Goal: Information Seeking & Learning: Learn about a topic

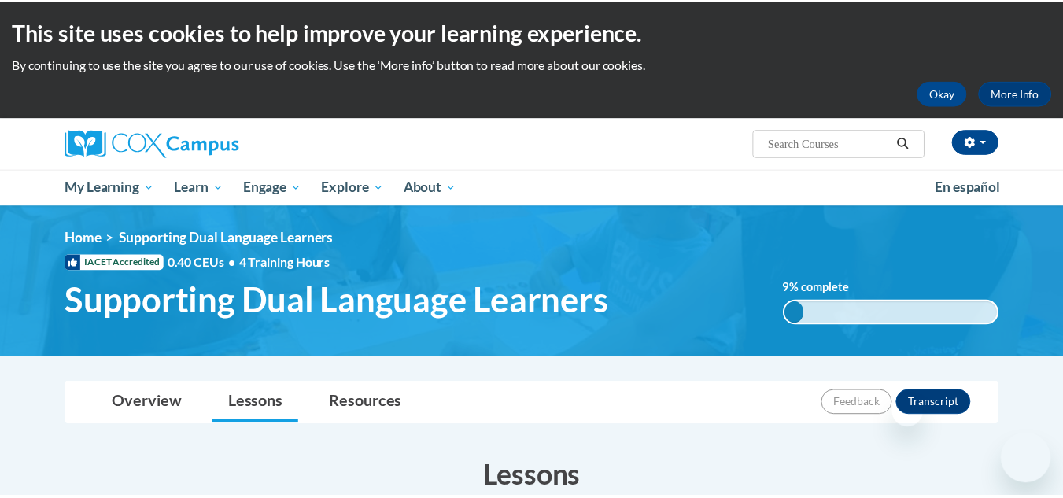
scroll to position [680, 0]
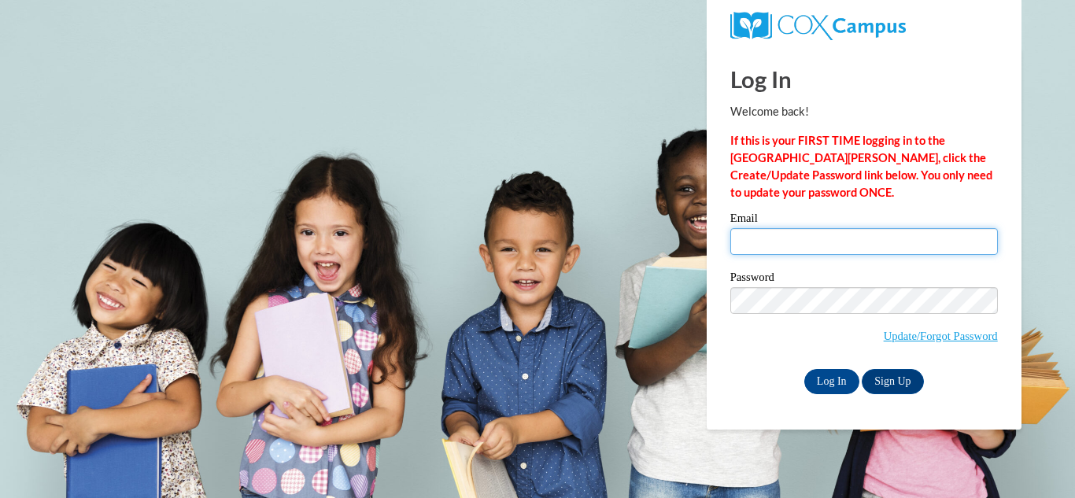
click at [771, 240] on input "Email" at bounding box center [864, 241] width 268 height 27
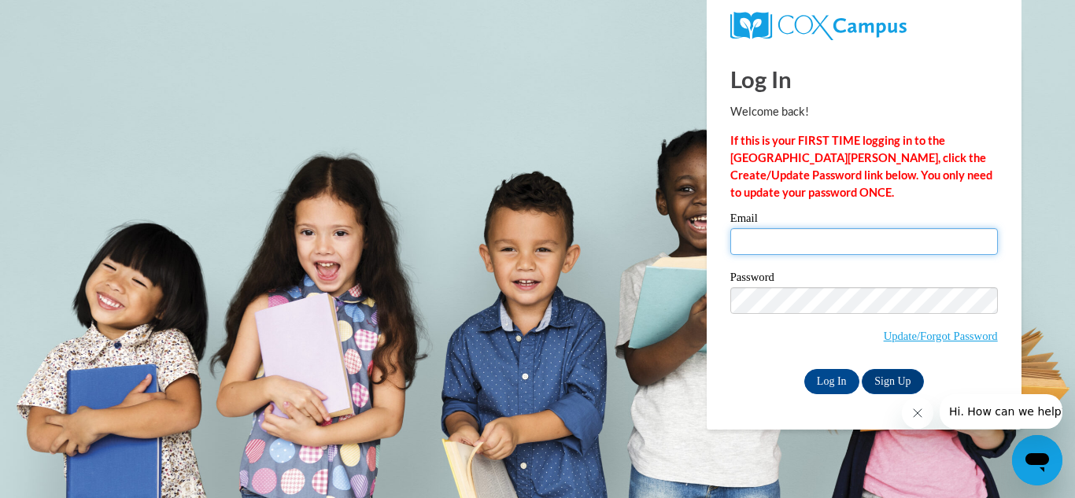
type input "cyarnall@udel.edu"
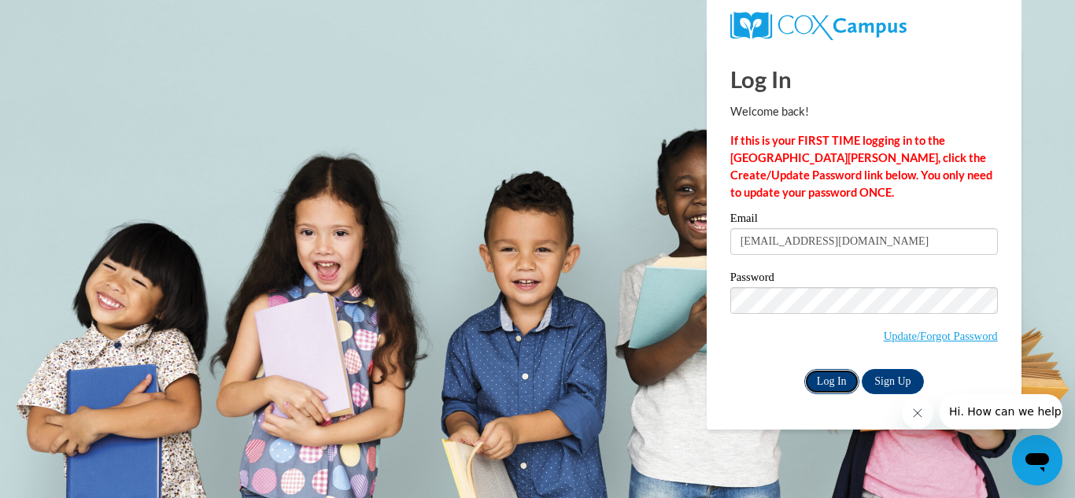
click at [842, 386] on input "Log In" at bounding box center [831, 381] width 55 height 25
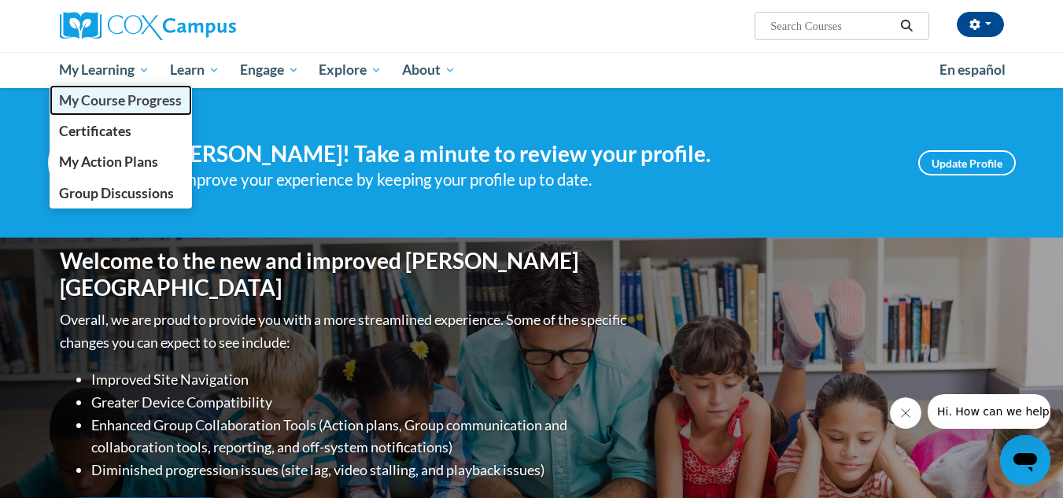
click at [142, 106] on span "My Course Progress" at bounding box center [120, 100] width 123 height 17
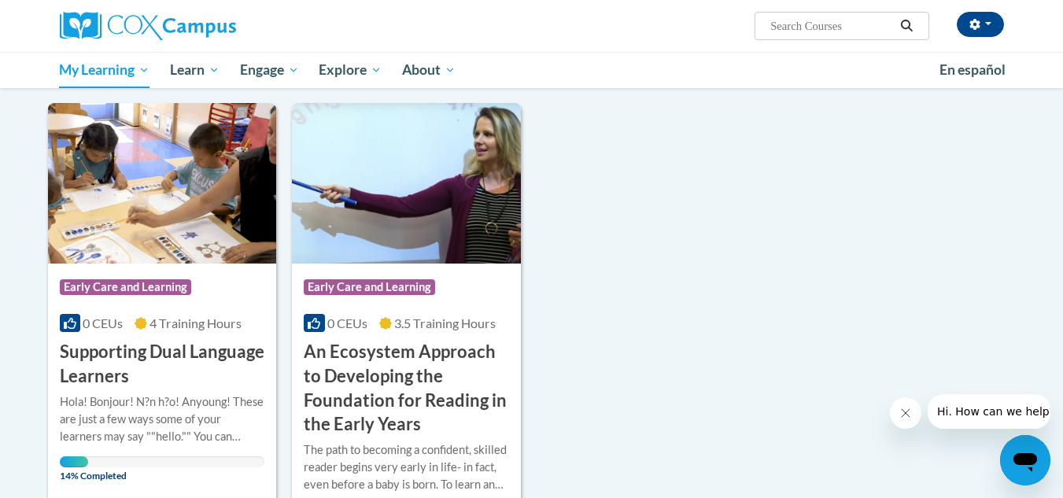
scroll to position [239, 0]
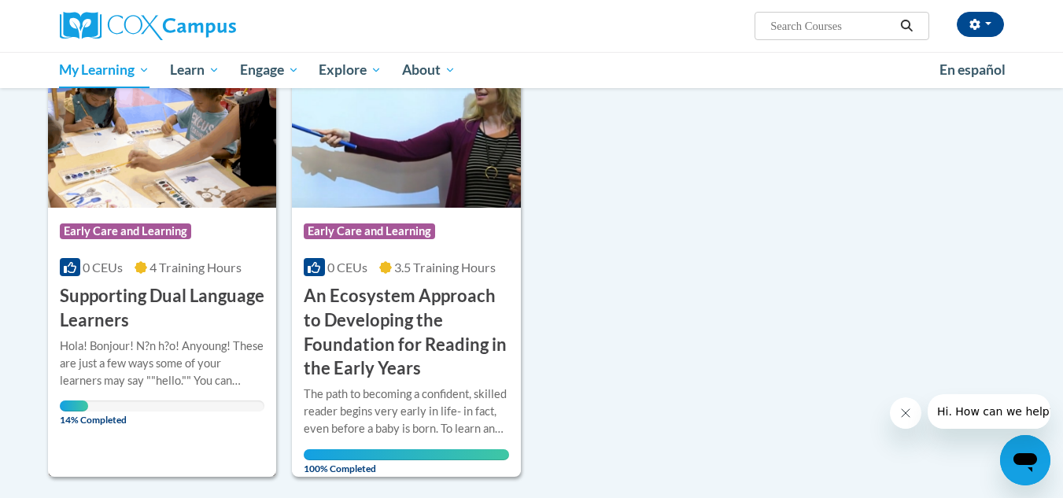
click at [167, 305] on h3 "Supporting Dual Language Learners" at bounding box center [162, 308] width 205 height 49
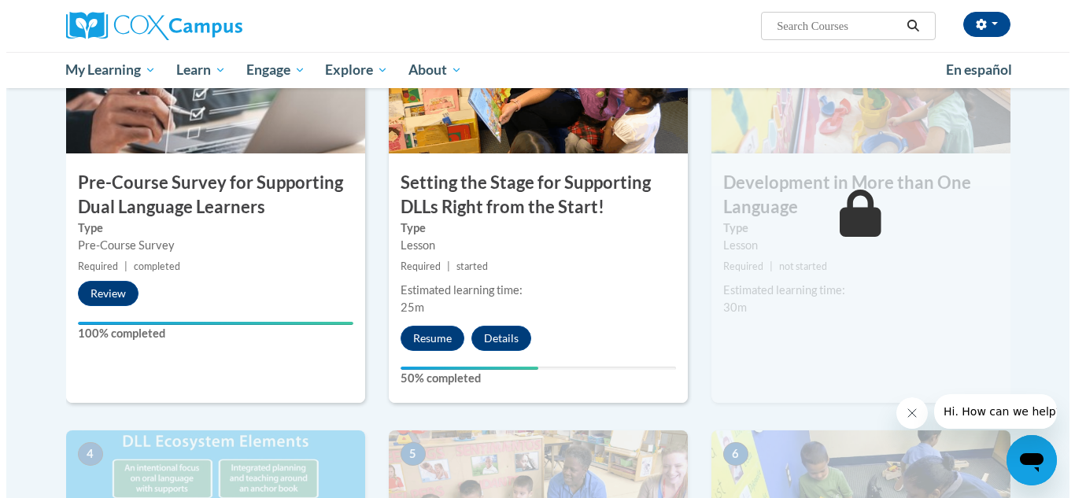
scroll to position [409, 0]
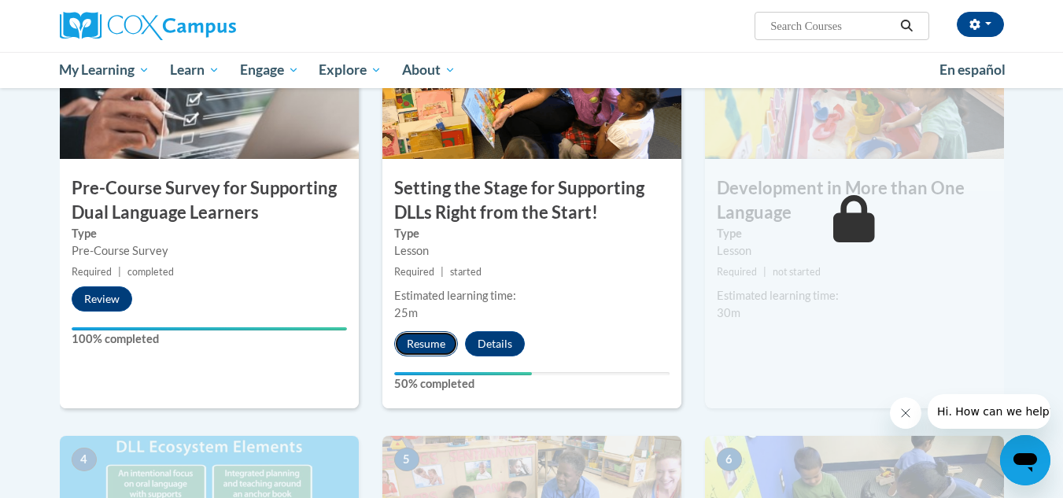
click at [404, 346] on button "Resume" at bounding box center [426, 343] width 64 height 25
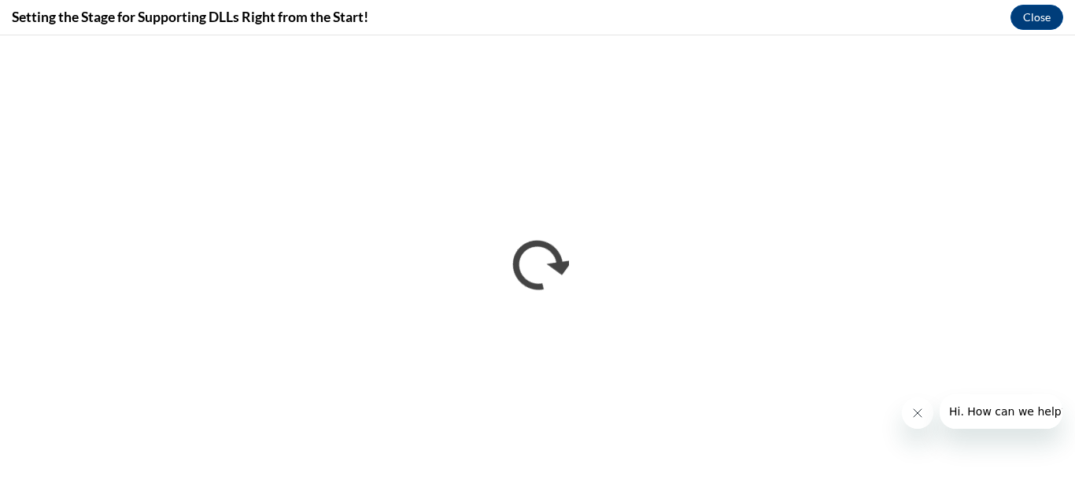
scroll to position [0, 0]
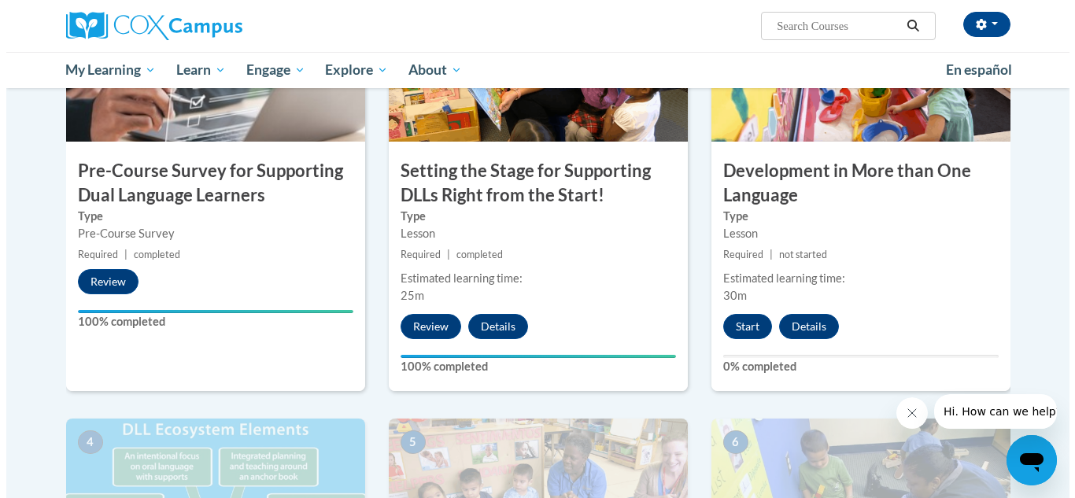
scroll to position [428, 0]
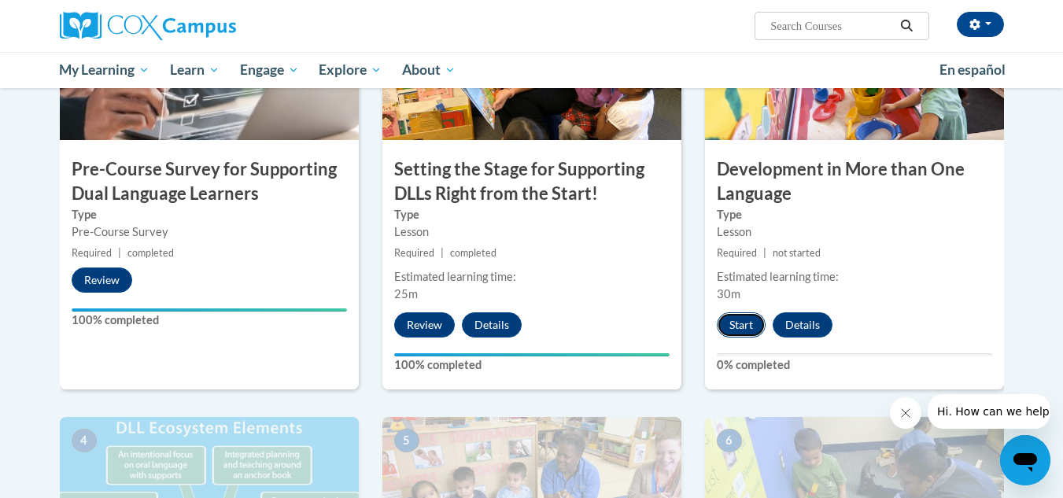
click at [738, 330] on button "Start" at bounding box center [741, 324] width 49 height 25
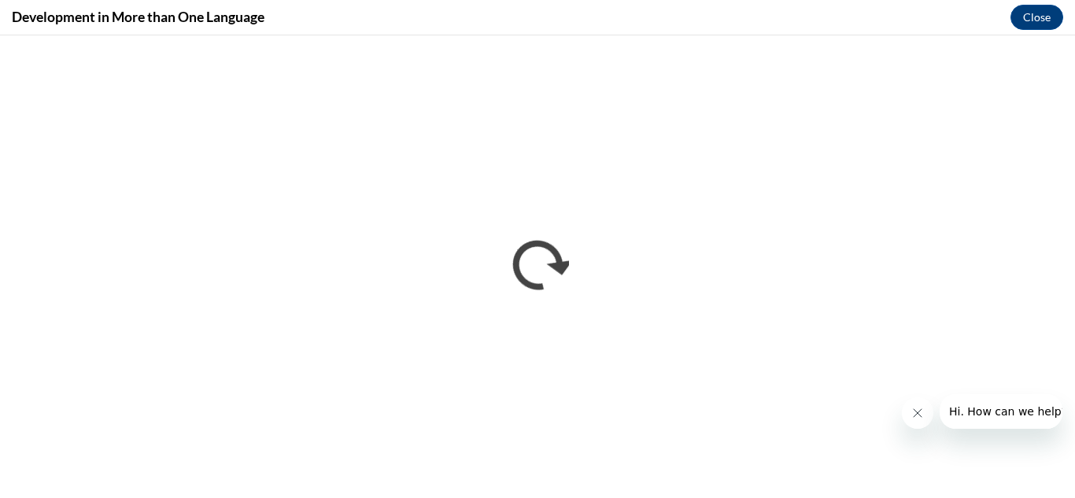
scroll to position [0, 0]
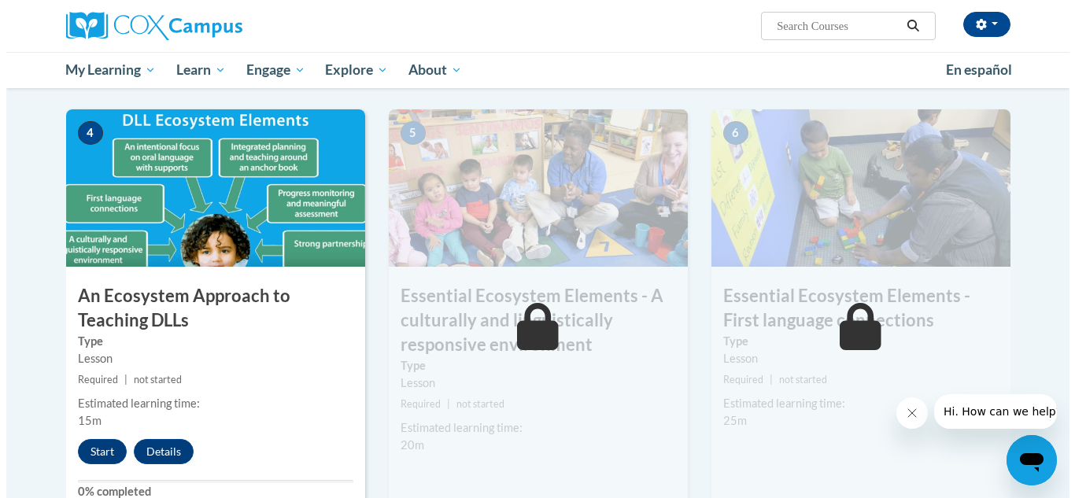
scroll to position [754, 0]
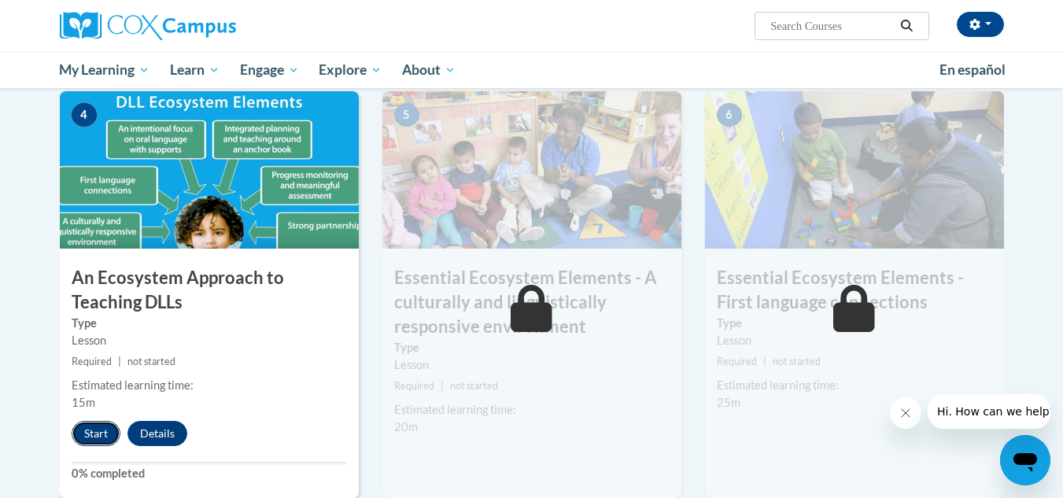
click at [86, 427] on button "Start" at bounding box center [96, 433] width 49 height 25
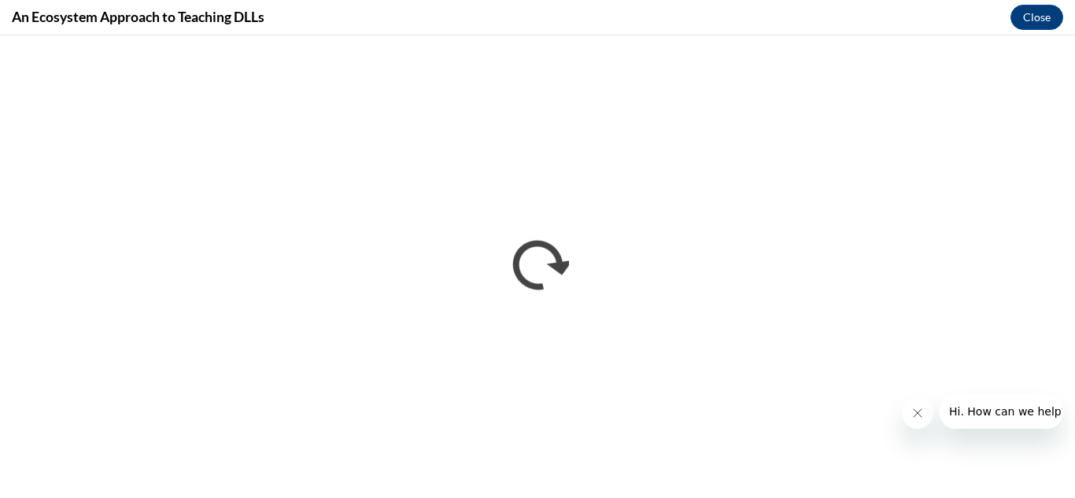
scroll to position [0, 0]
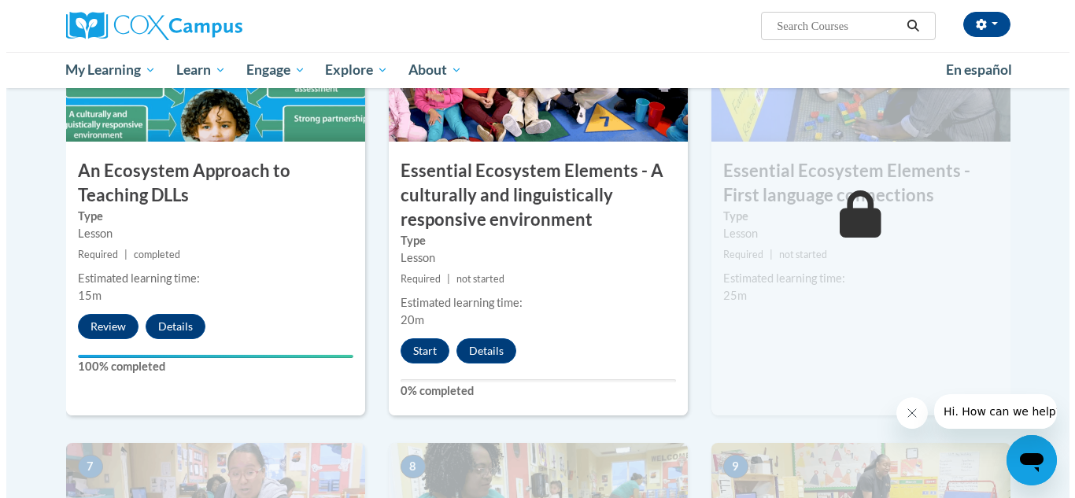
scroll to position [859, 0]
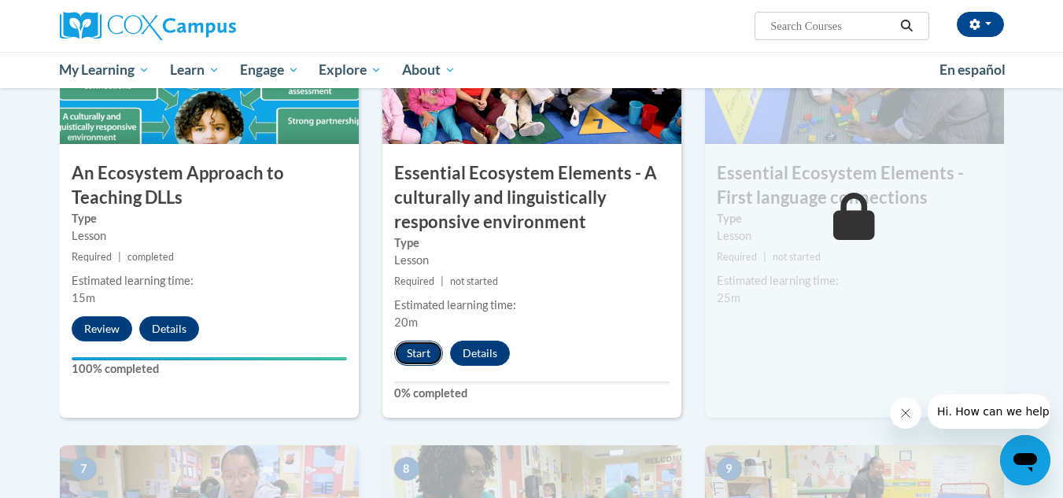
click at [408, 349] on button "Start" at bounding box center [418, 353] width 49 height 25
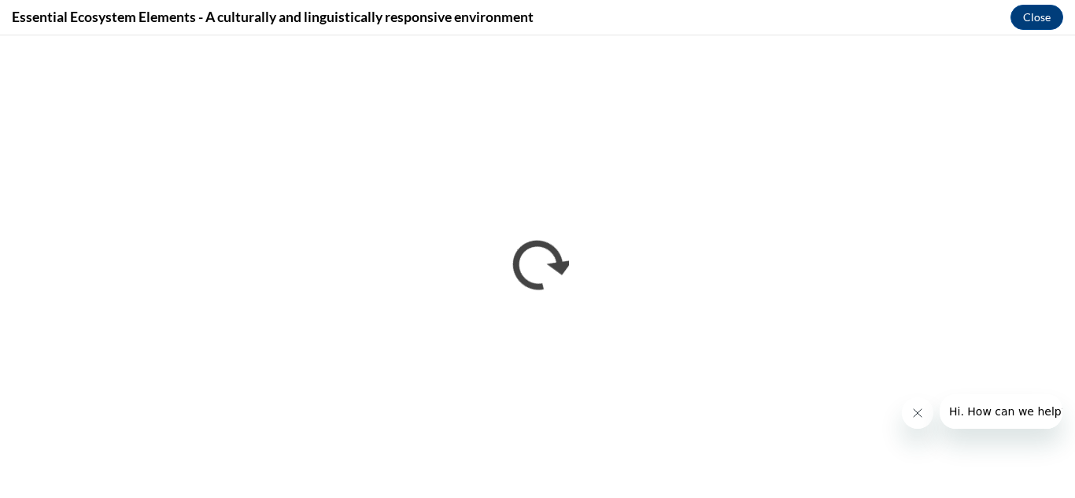
scroll to position [0, 0]
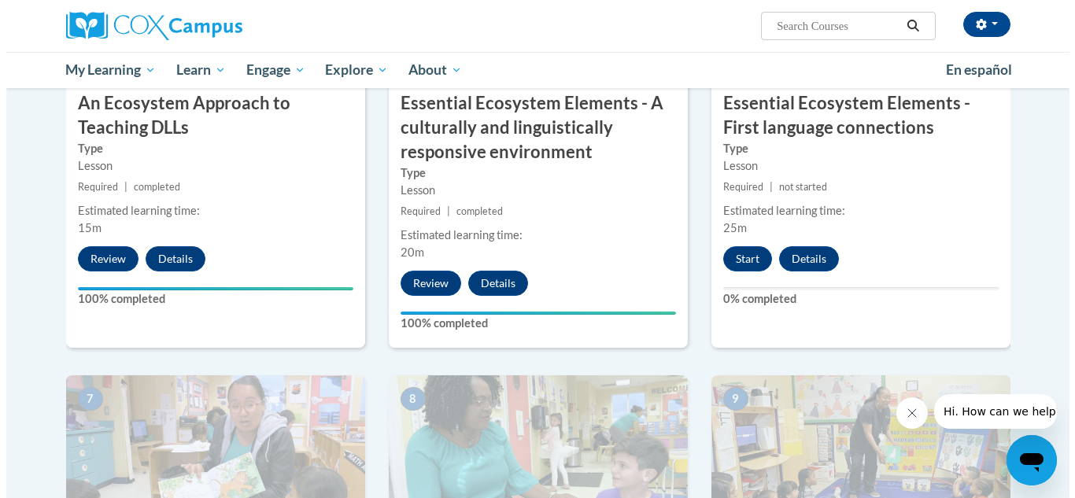
scroll to position [922, 0]
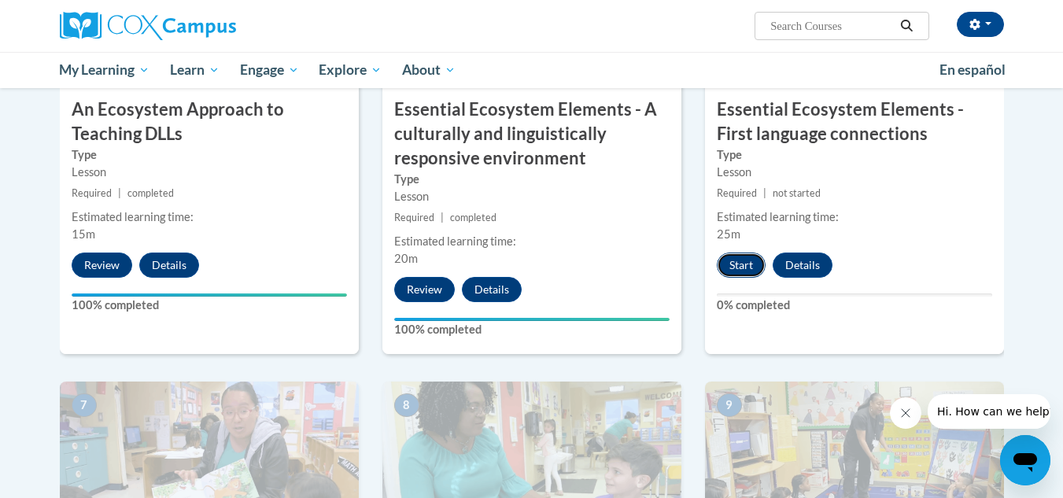
click at [733, 271] on button "Start" at bounding box center [741, 265] width 49 height 25
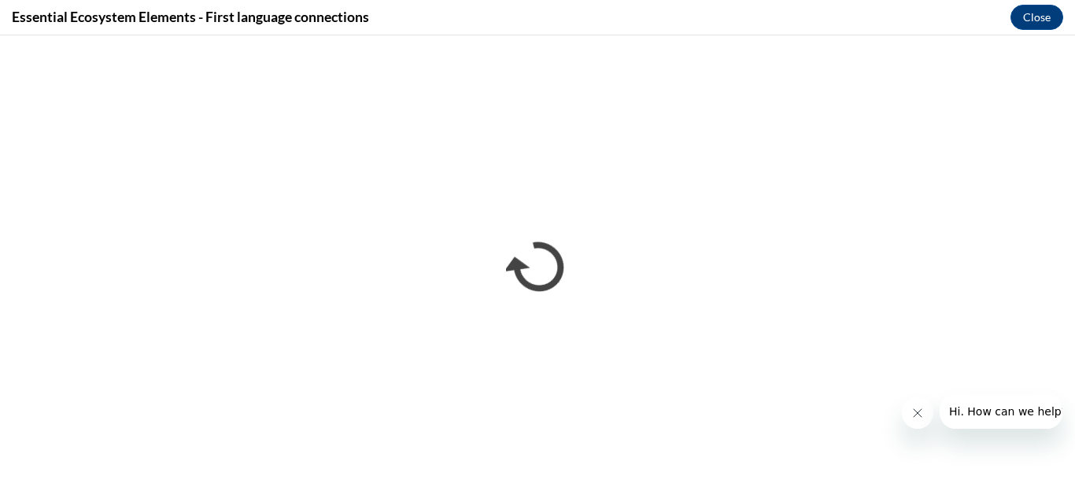
scroll to position [0, 0]
